Goal: Information Seeking & Learning: Find contact information

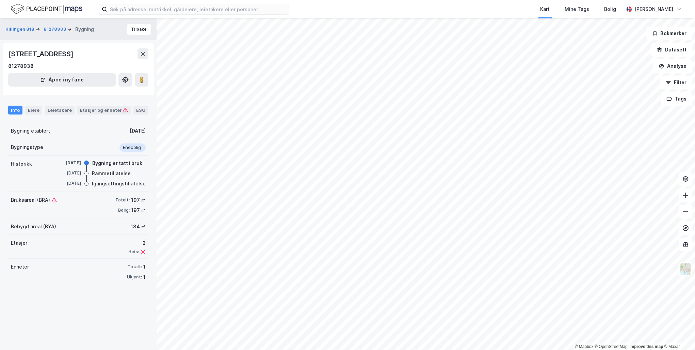
click at [31, 110] on div "Eiere" at bounding box center [33, 110] width 17 height 9
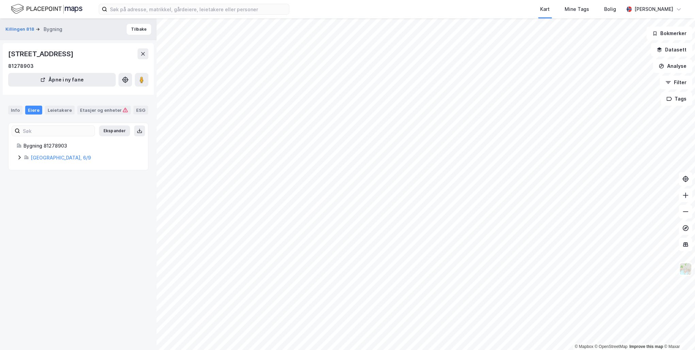
click at [39, 158] on link "[GEOGRAPHIC_DATA], 6/9" at bounding box center [61, 158] width 60 height 6
click at [44, 161] on div "[GEOGRAPHIC_DATA], 6/9" at bounding box center [85, 157] width 109 height 8
click at [90, 193] on link "[PERSON_NAME] Familielegat" at bounding box center [104, 192] width 69 height 6
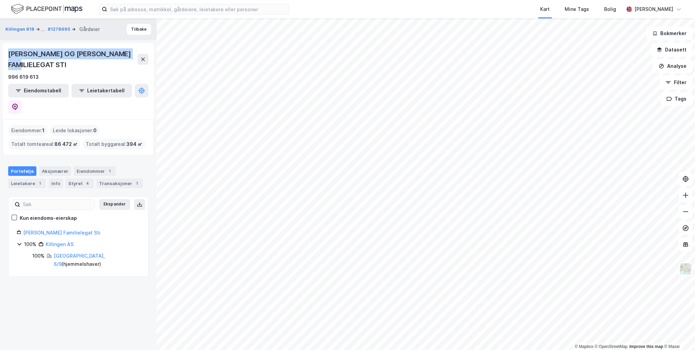
drag, startPoint x: 9, startPoint y: 53, endPoint x: 55, endPoint y: 65, distance: 47.5
click at [55, 65] on div "[PERSON_NAME] OG [PERSON_NAME] FAMILIELEGAT STI" at bounding box center [72, 59] width 129 height 22
drag, startPoint x: 55, startPoint y: 65, endPoint x: 43, endPoint y: 52, distance: 17.8
copy div "[PERSON_NAME] OG [PERSON_NAME] FAMILIELEGAT"
